Goal: Information Seeking & Learning: Learn about a topic

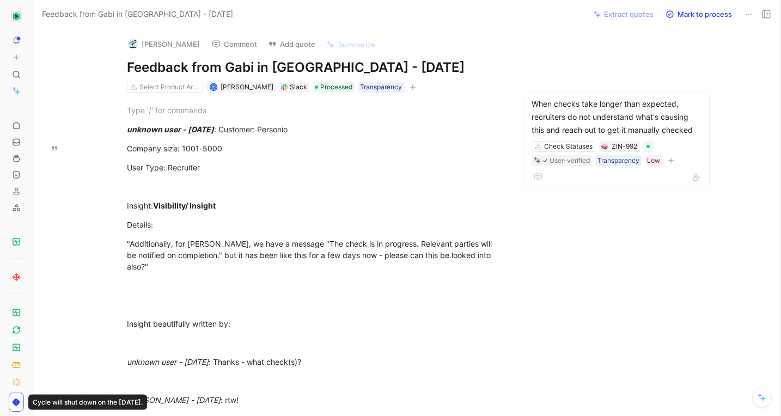
click at [33, 13] on icon at bounding box center [36, 16] width 9 height 9
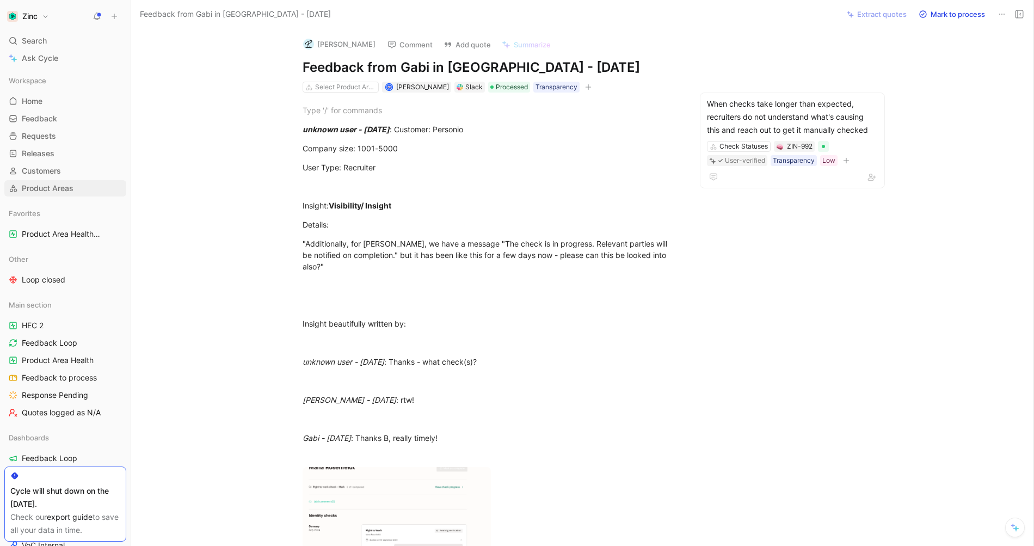
click at [55, 185] on span "Product Areas" at bounding box center [48, 188] width 52 height 11
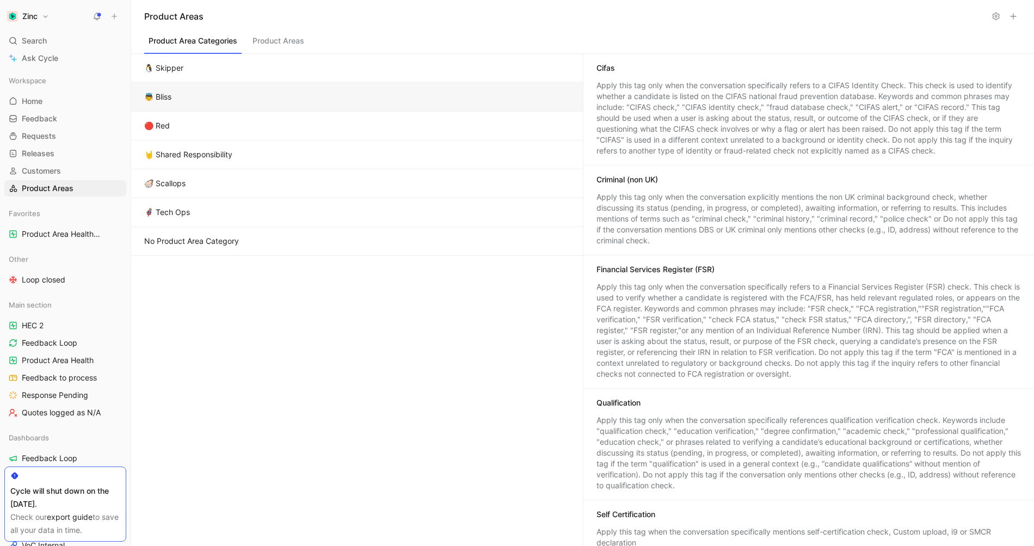
click at [190, 127] on button "🔴 Red" at bounding box center [357, 126] width 452 height 29
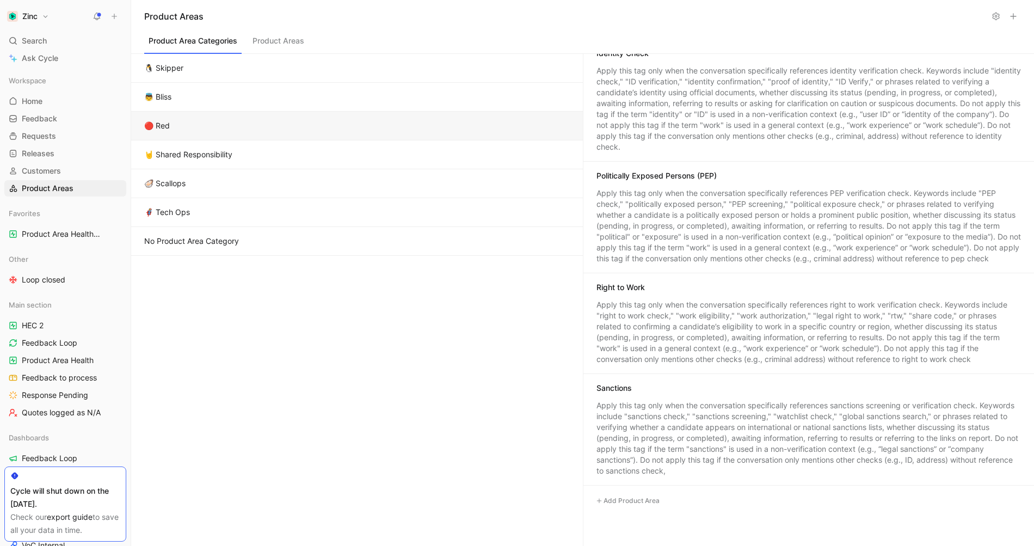
scroll to position [453, 0]
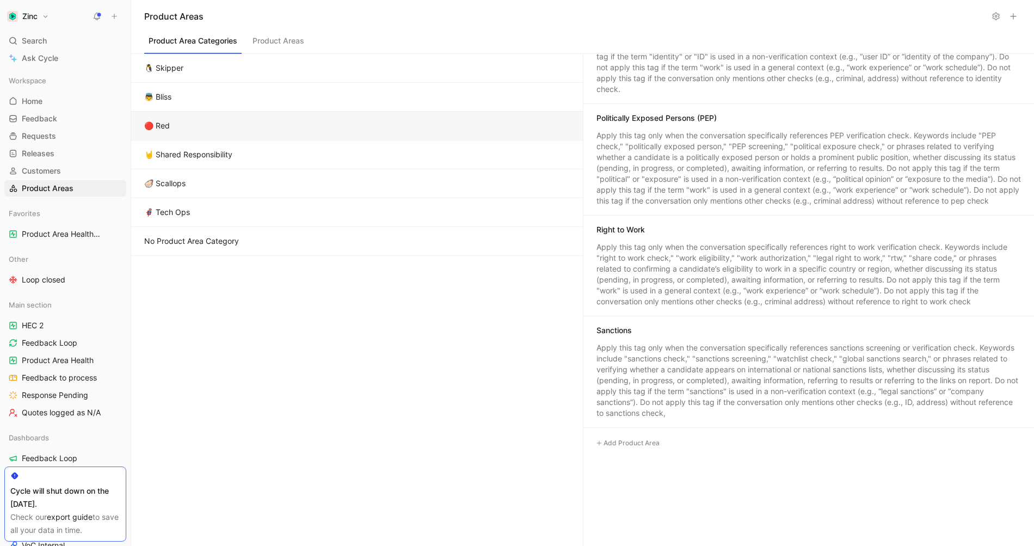
click at [290, 37] on button "Product Areas" at bounding box center [278, 43] width 60 height 21
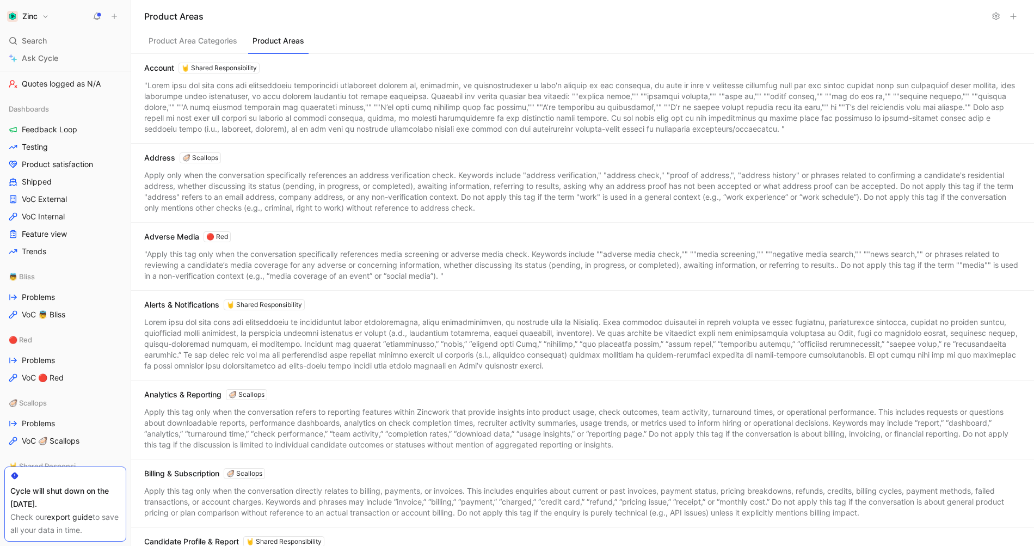
scroll to position [341, 0]
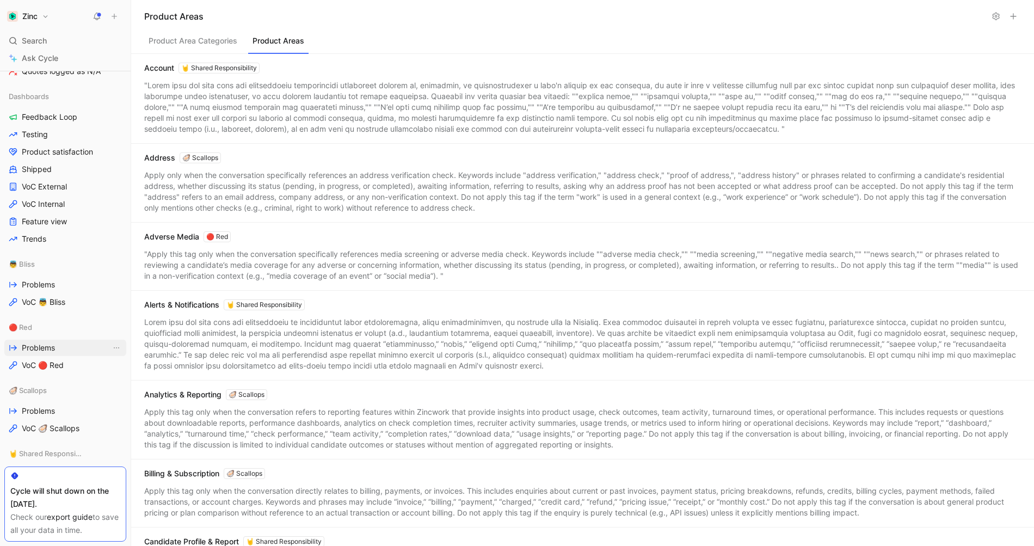
click at [32, 352] on span "Problems" at bounding box center [38, 347] width 33 height 11
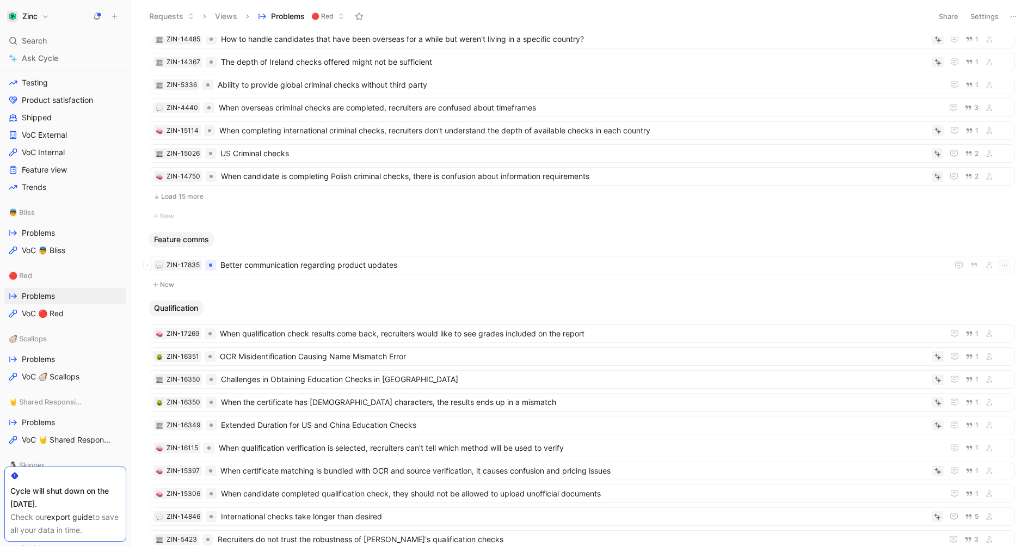
scroll to position [695, 0]
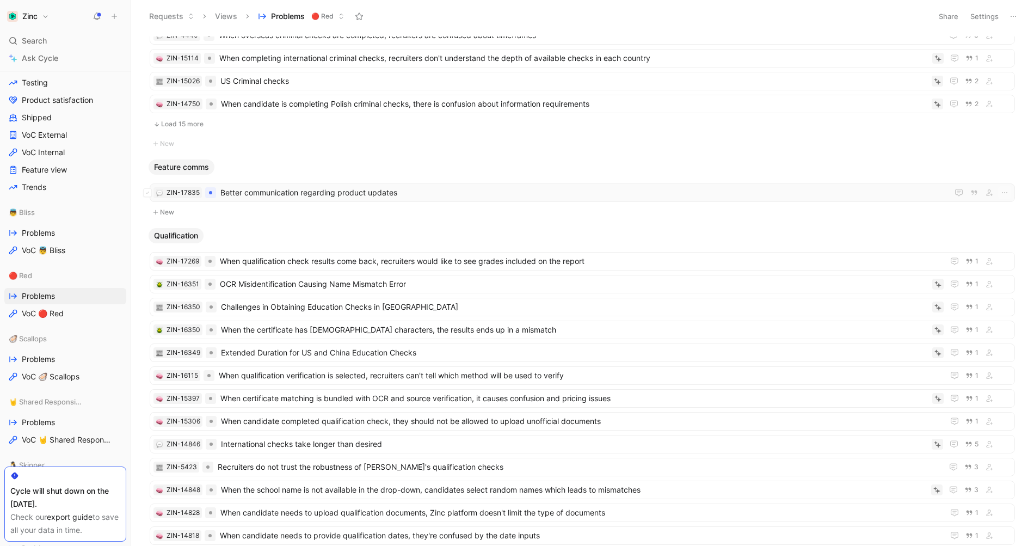
click at [285, 193] on span "Better communication regarding product updates" at bounding box center [581, 192] width 723 height 13
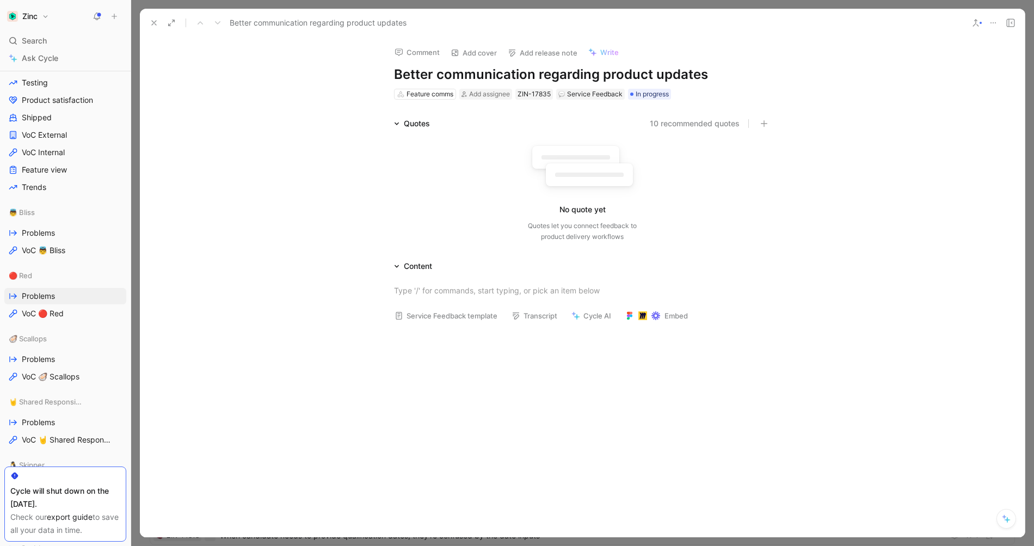
click at [679, 124] on button "10 recommended quotes" at bounding box center [695, 123] width 90 height 13
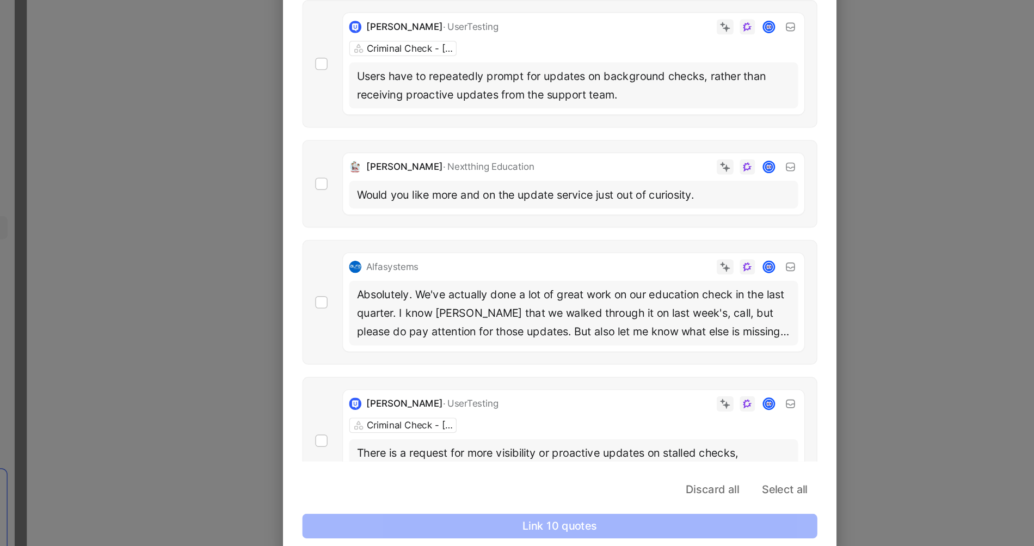
scroll to position [472, 0]
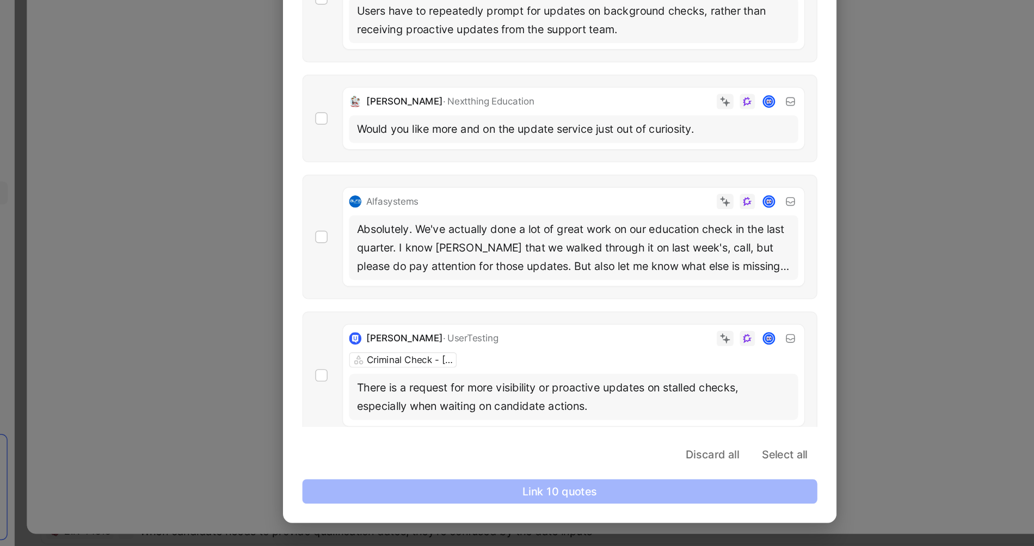
click at [679, 342] on div at bounding box center [517, 273] width 1034 height 546
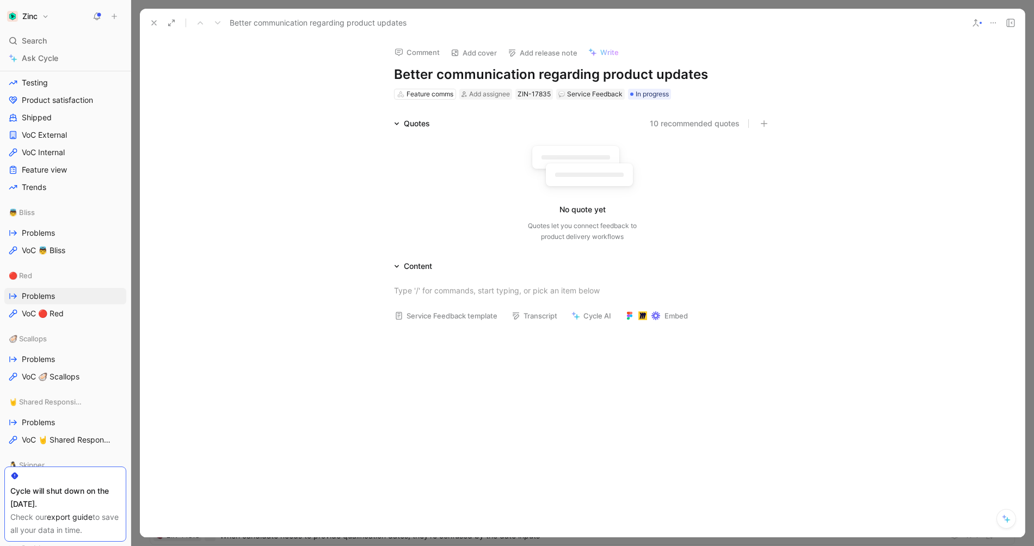
click at [679, 125] on button "10 recommended quotes" at bounding box center [695, 123] width 90 height 13
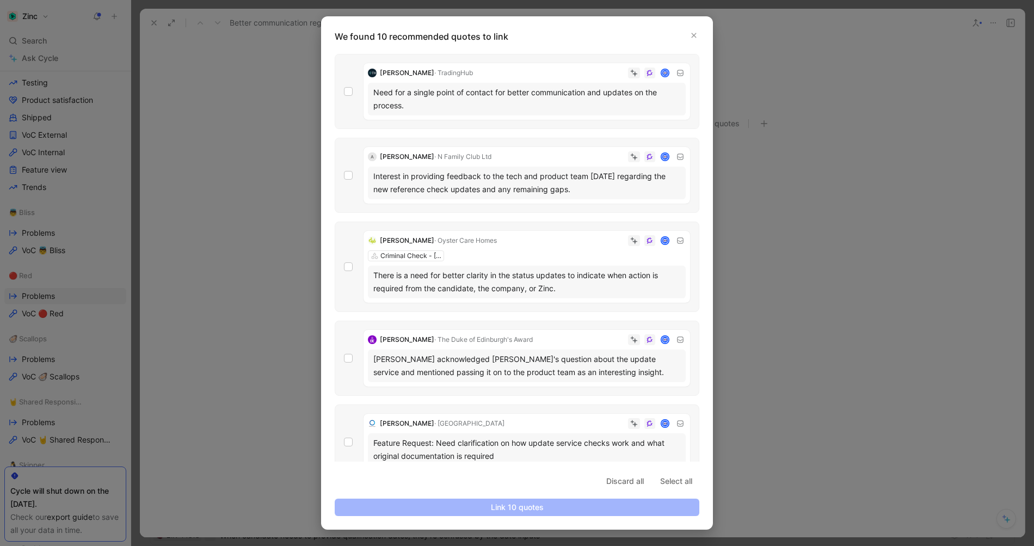
click at [679, 407] on div at bounding box center [517, 273] width 1034 height 546
